Goal: Find contact information: Find contact information

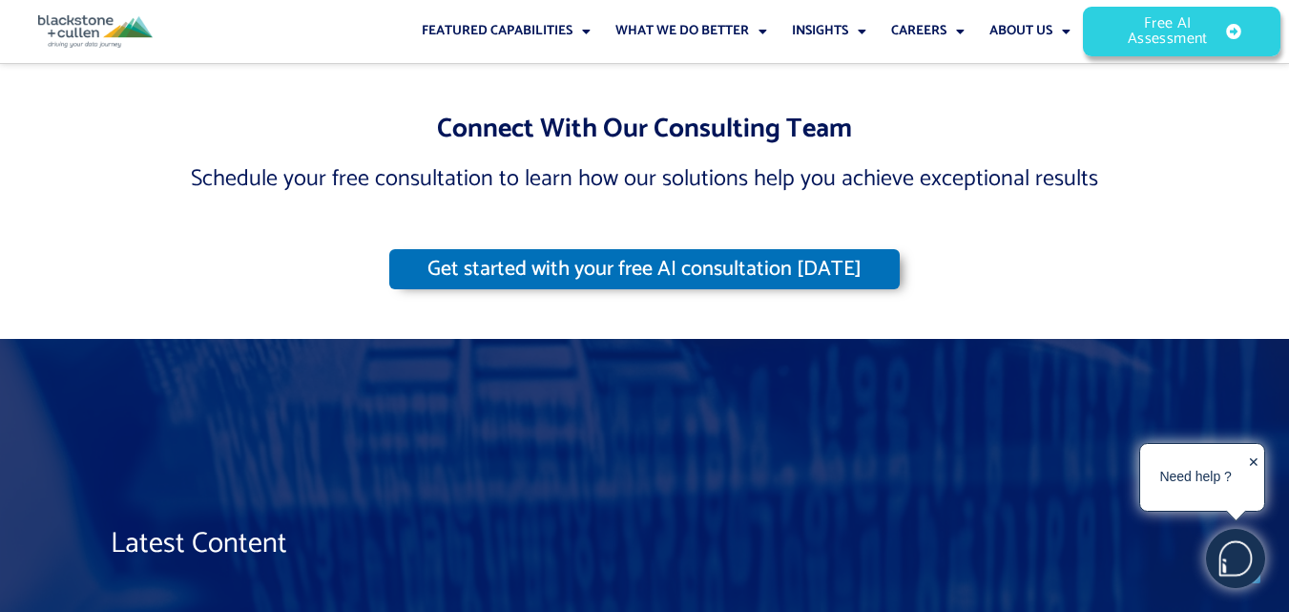
scroll to position [15826, 0]
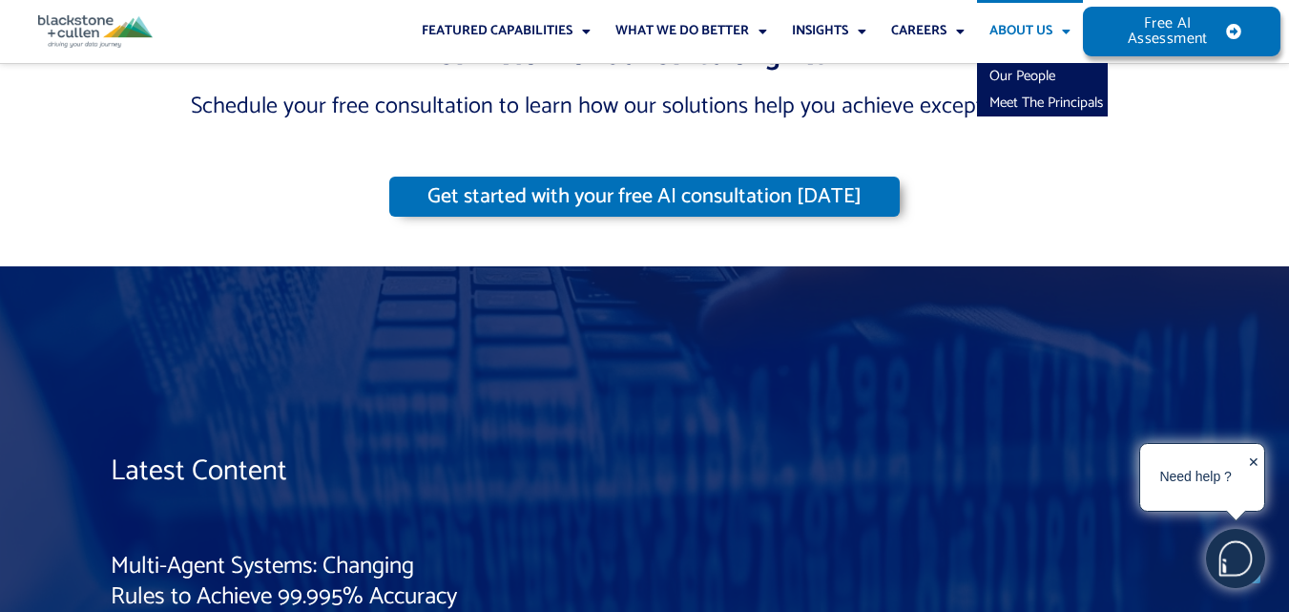
click at [1045, 24] on link "About Us" at bounding box center [1030, 31] width 106 height 63
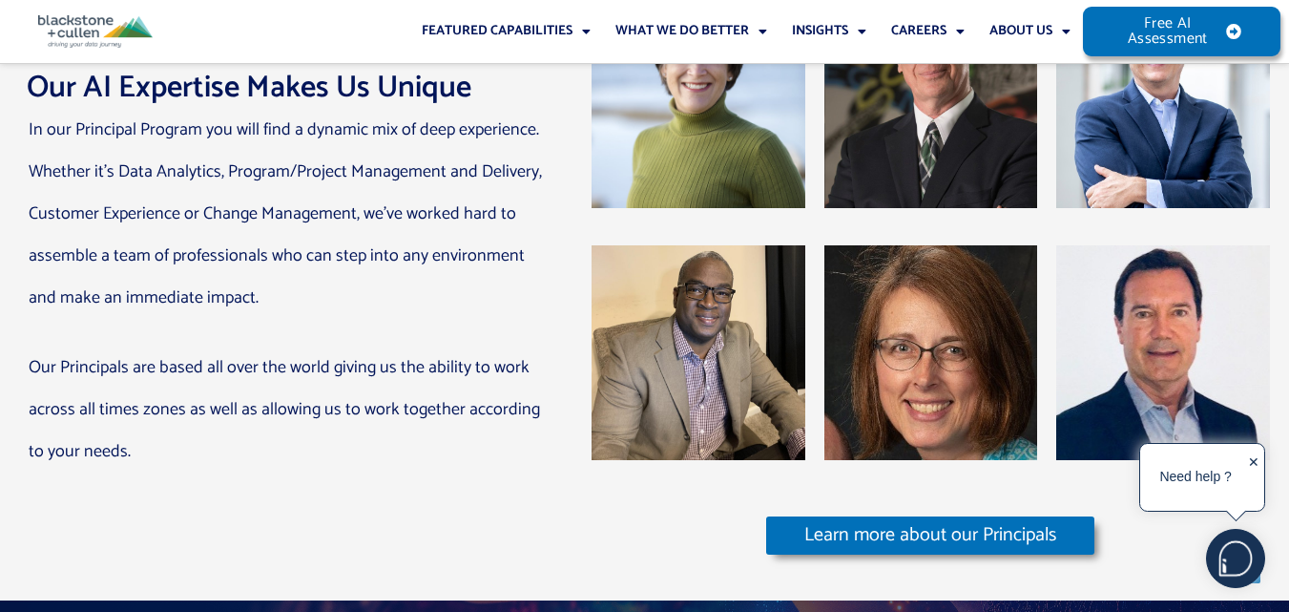
scroll to position [11767, 0]
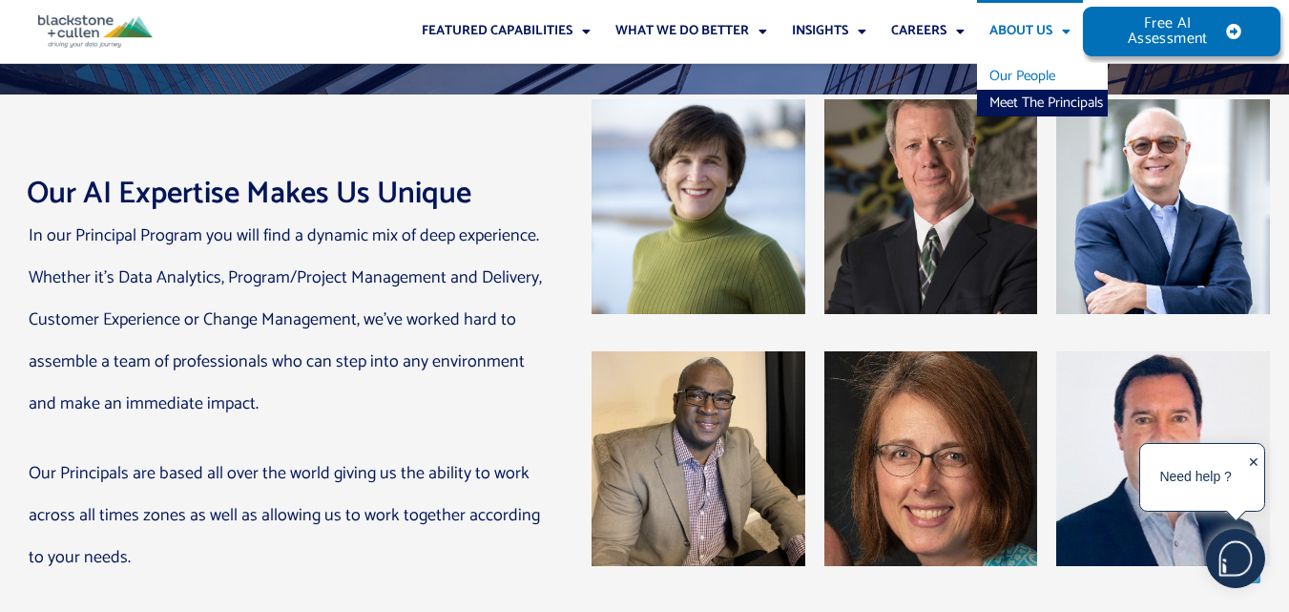
click at [1020, 85] on link "Our People" at bounding box center [1042, 76] width 131 height 27
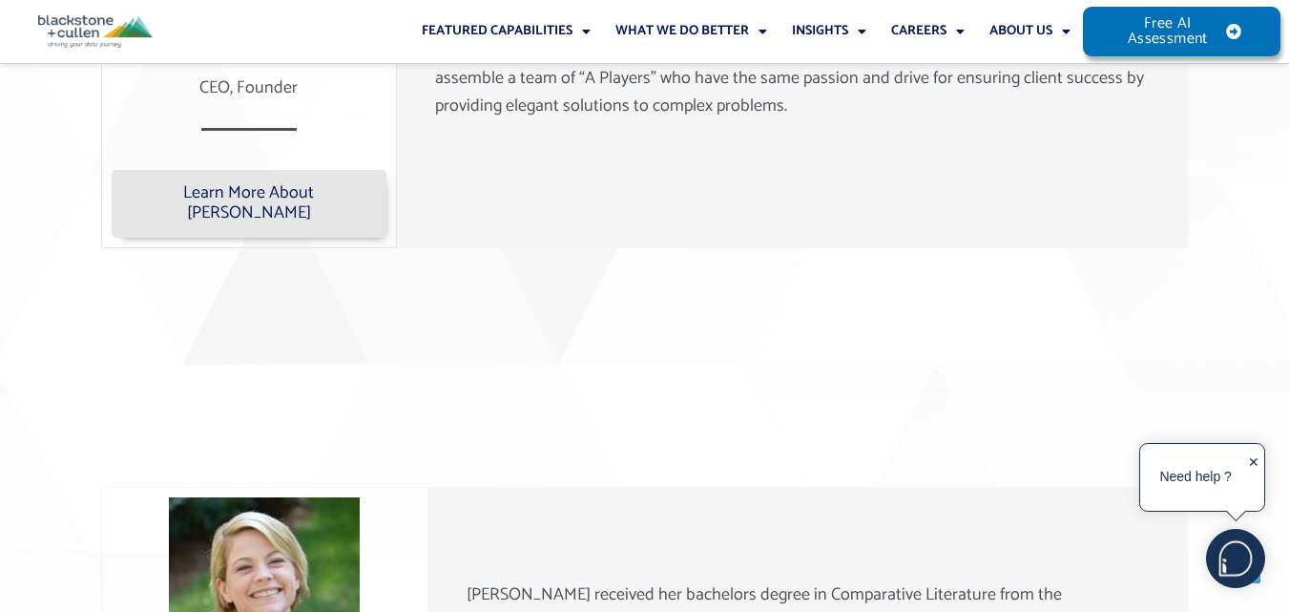
scroll to position [1431, 0]
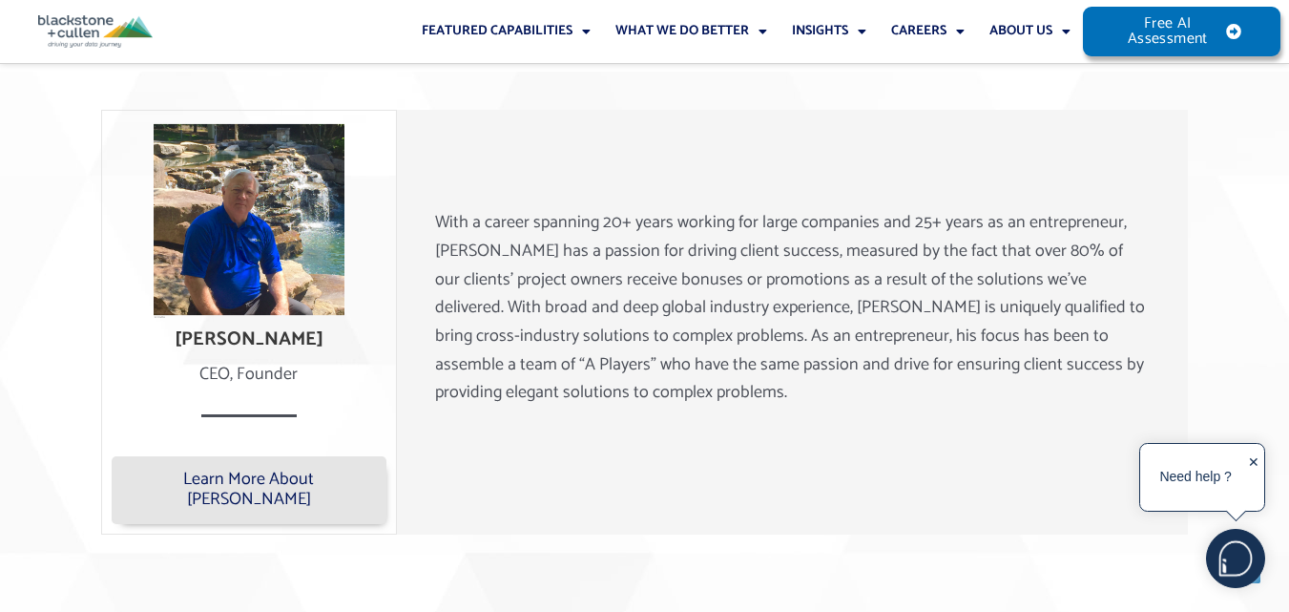
drag, startPoint x: 296, startPoint y: 374, endPoint x: 239, endPoint y: 372, distance: 57.3
click at [239, 372] on div "CEO, Founder" at bounding box center [249, 375] width 275 height 29
copy div "Founder"
drag, startPoint x: 160, startPoint y: 338, endPoint x: 213, endPoint y: 336, distance: 52.5
click at [213, 336] on h4 "Lee Blackstone" at bounding box center [249, 339] width 275 height 23
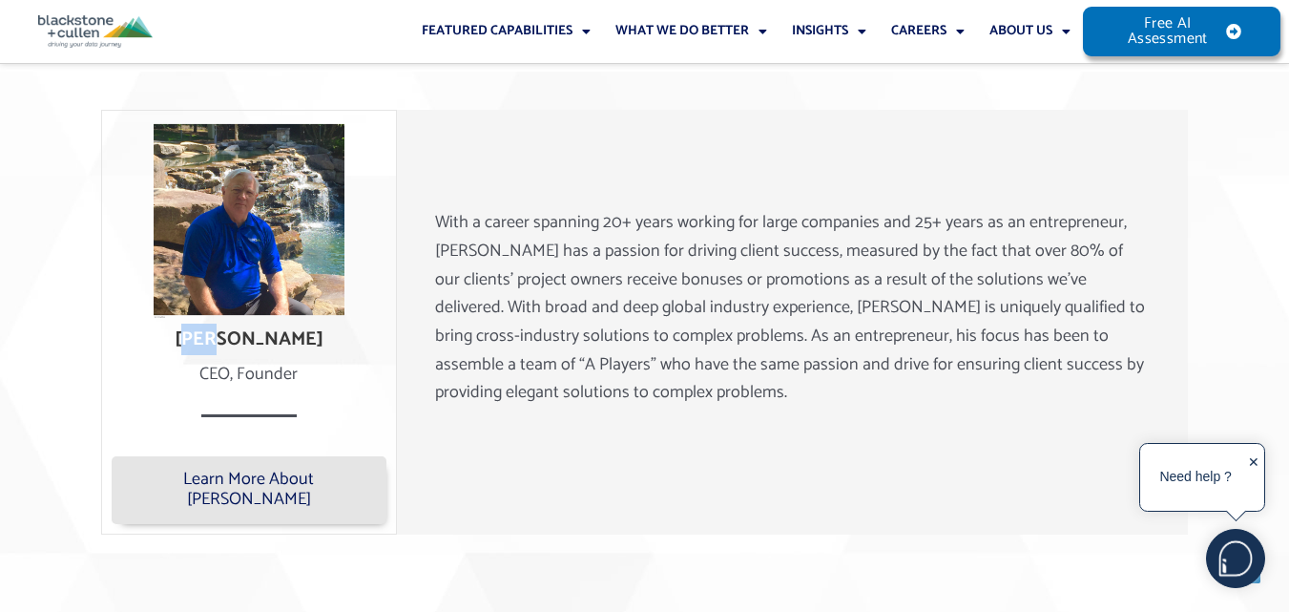
copy h4 "Lee"
drag, startPoint x: 323, startPoint y: 330, endPoint x: 222, endPoint y: 328, distance: 101.2
click at [222, 328] on h4 "Lee Blackstone" at bounding box center [249, 339] width 275 height 23
copy h4 "Blackstone"
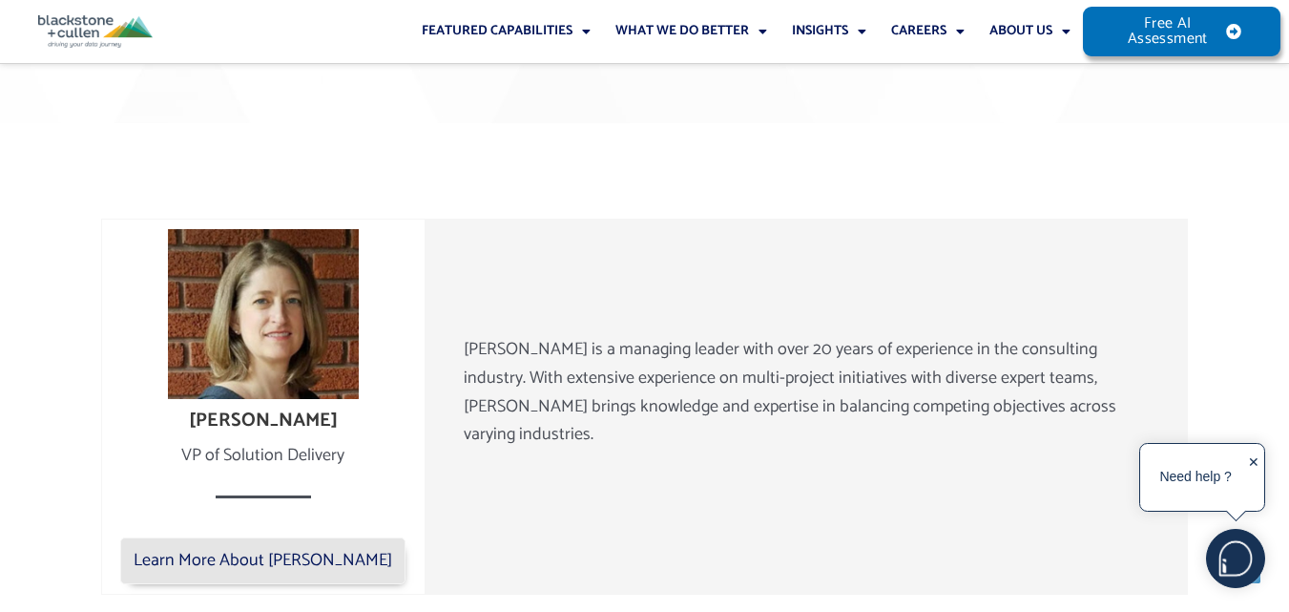
scroll to position [3436, 0]
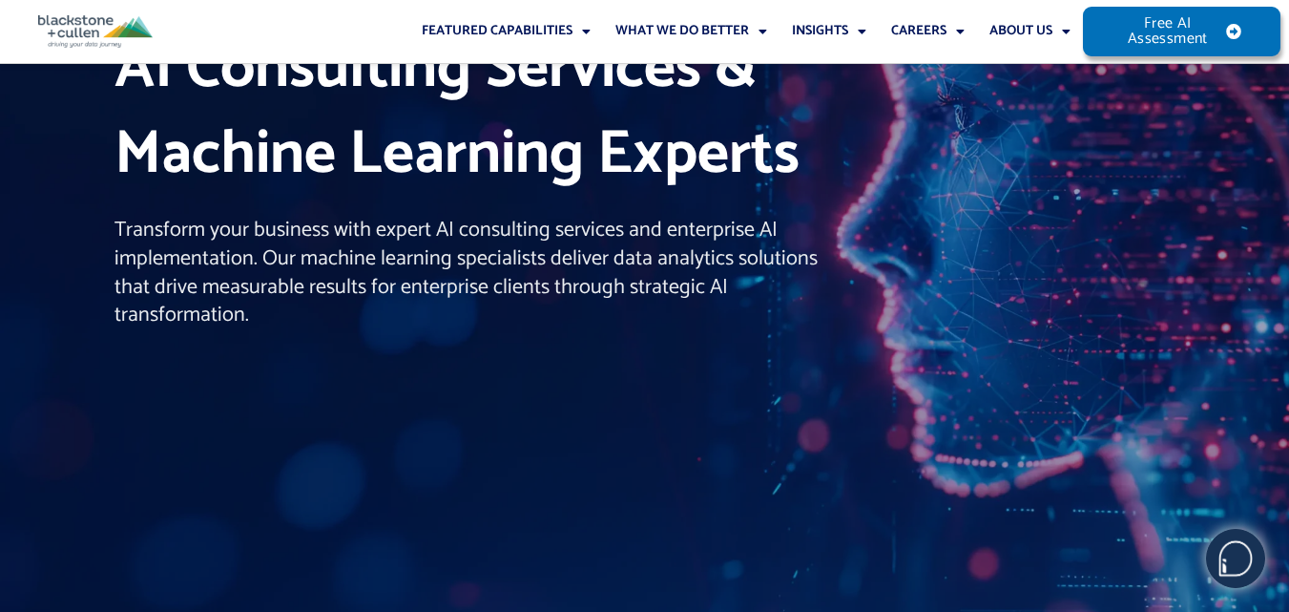
scroll to position [573, 0]
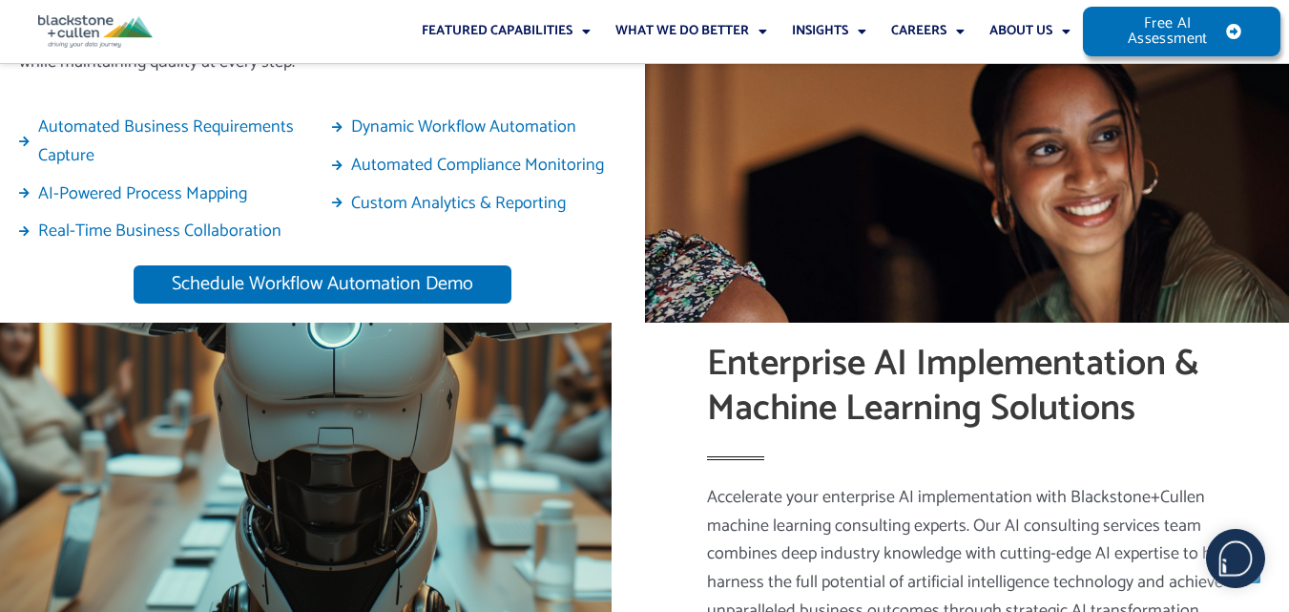
scroll to position [16814, 0]
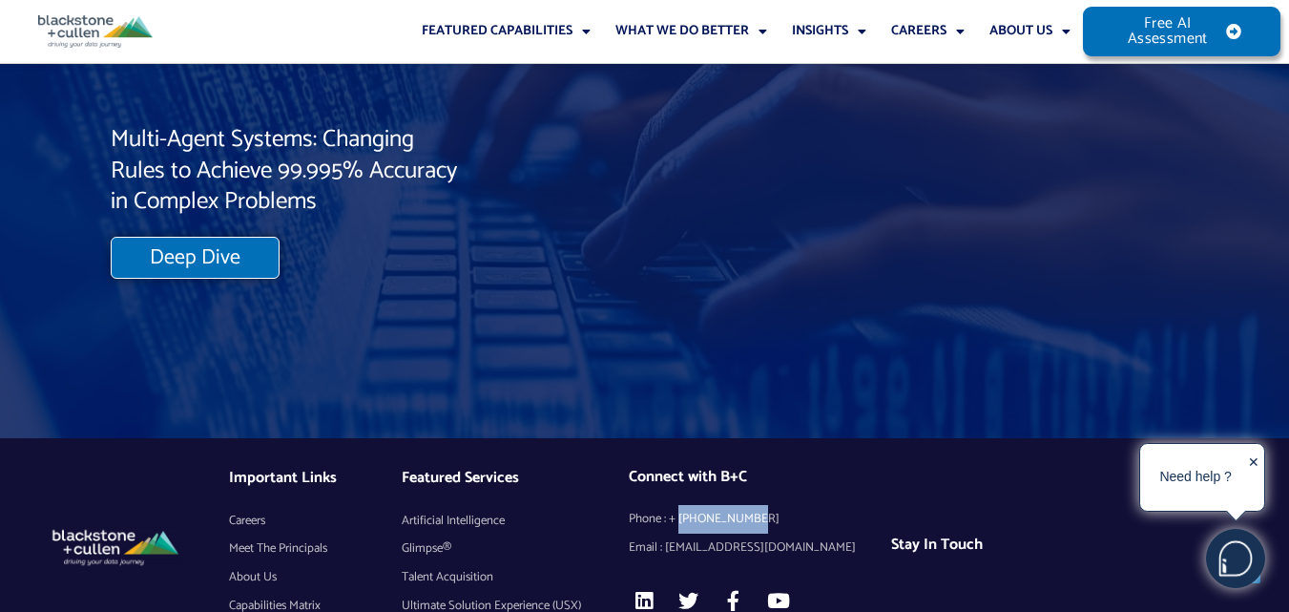
click at [678, 505] on li "Phone : + [PHONE_NUMBER]" at bounding box center [760, 519] width 262 height 29
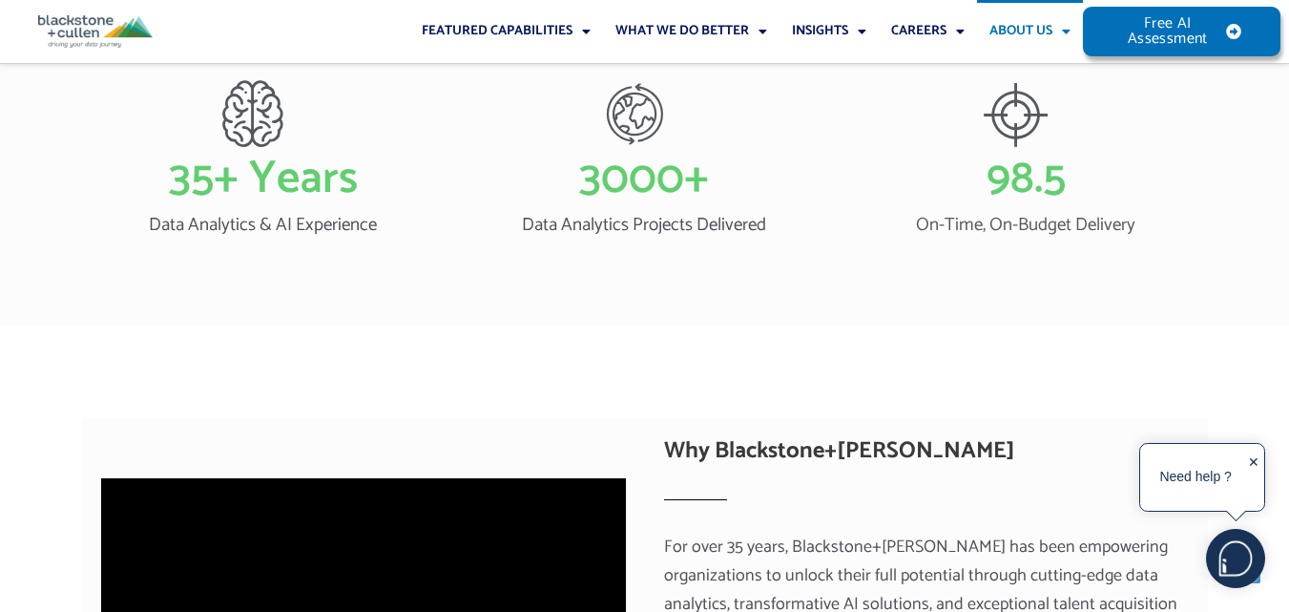
scroll to position [1718, 0]
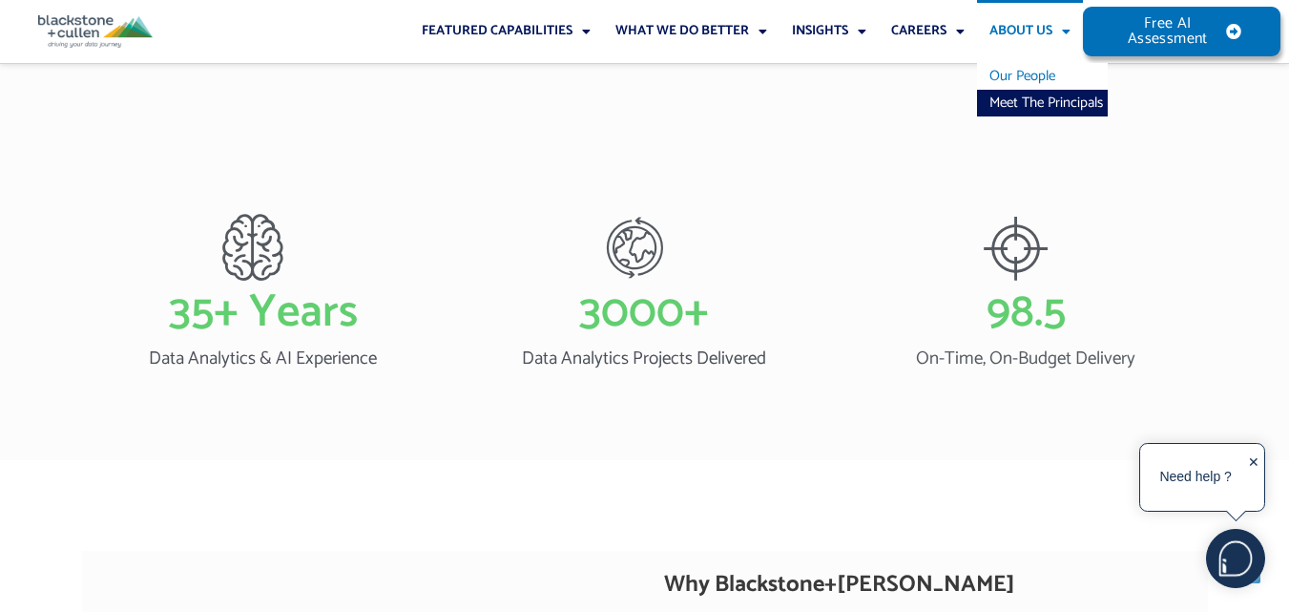
click at [1037, 63] on link "Our People" at bounding box center [1042, 76] width 131 height 27
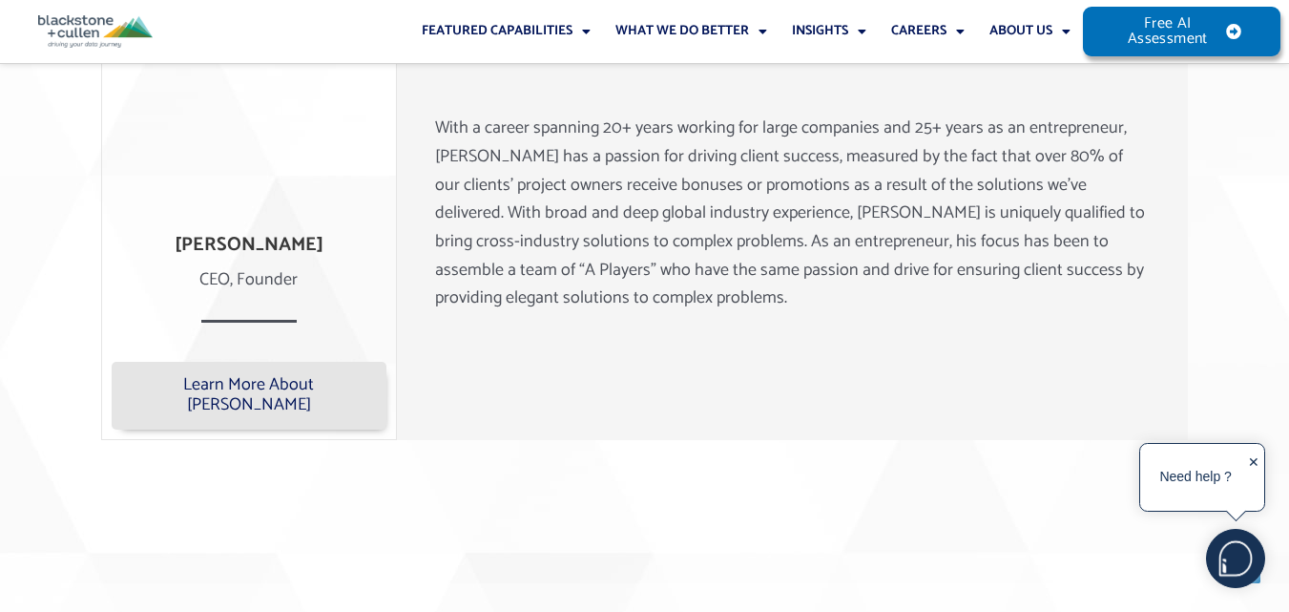
scroll to position [1527, 0]
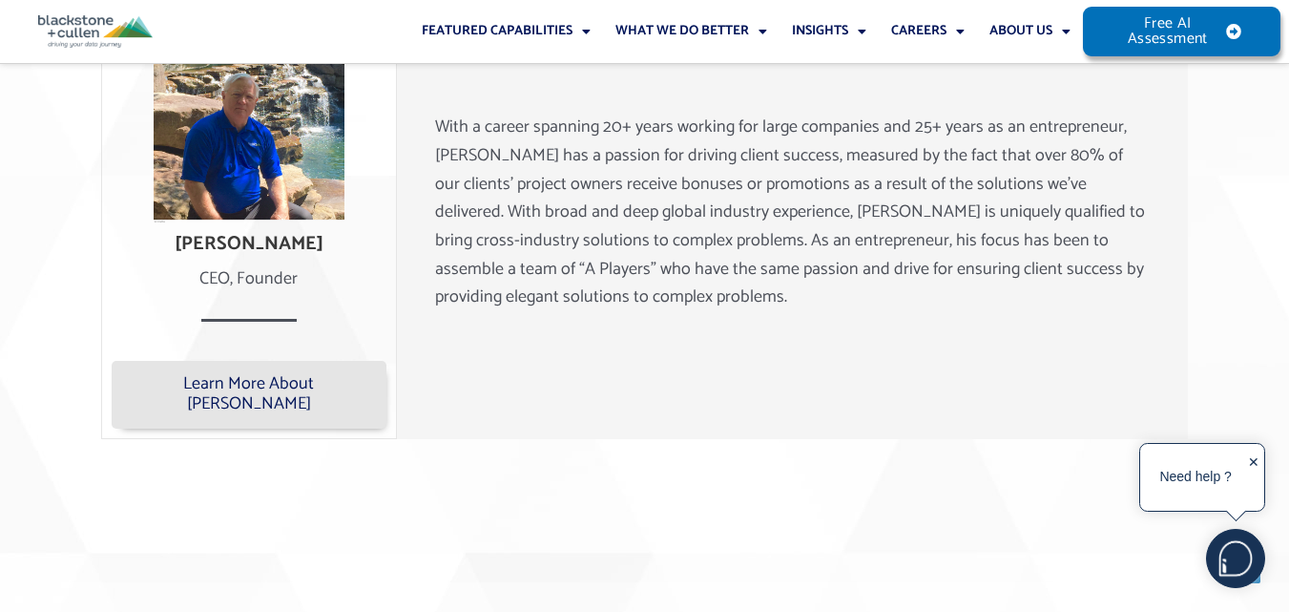
drag, startPoint x: 157, startPoint y: 237, endPoint x: 369, endPoint y: 244, distance: 212.0
click at [369, 244] on h4 "[PERSON_NAME]" at bounding box center [249, 244] width 275 height 23
copy h4 "[PERSON_NAME]"
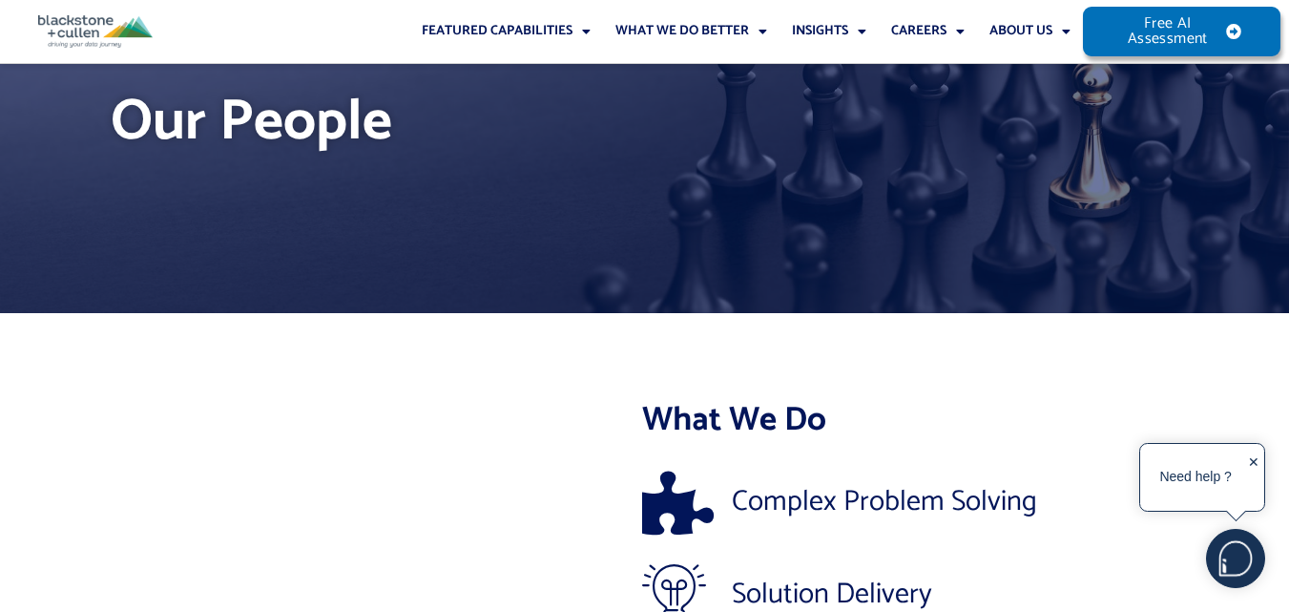
scroll to position [0, 0]
